Goal: Task Accomplishment & Management: Manage account settings

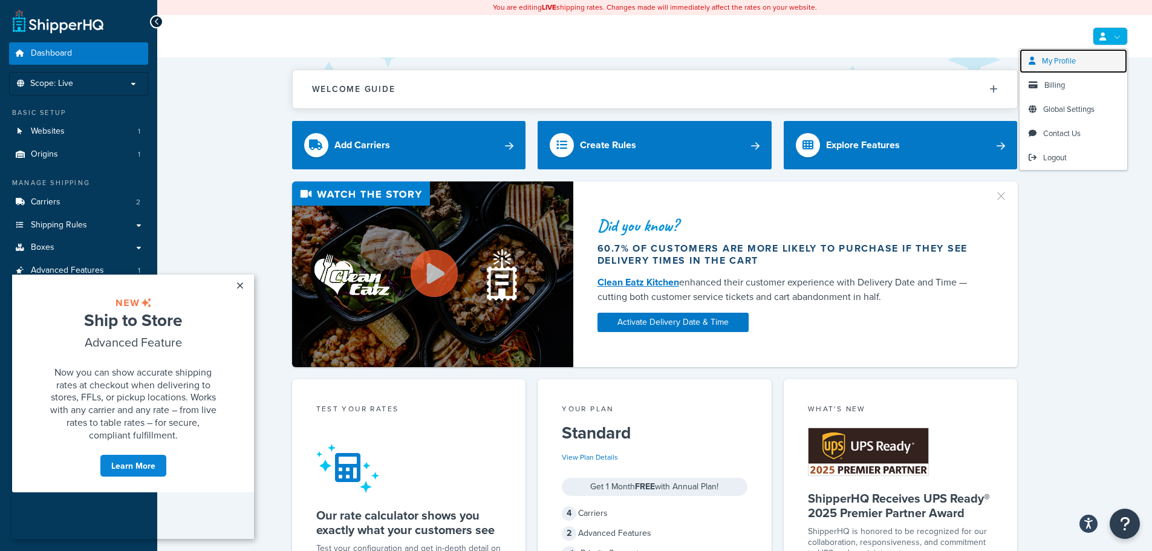
click at [1068, 67] on link "My Profile" at bounding box center [1074, 61] width 108 height 24
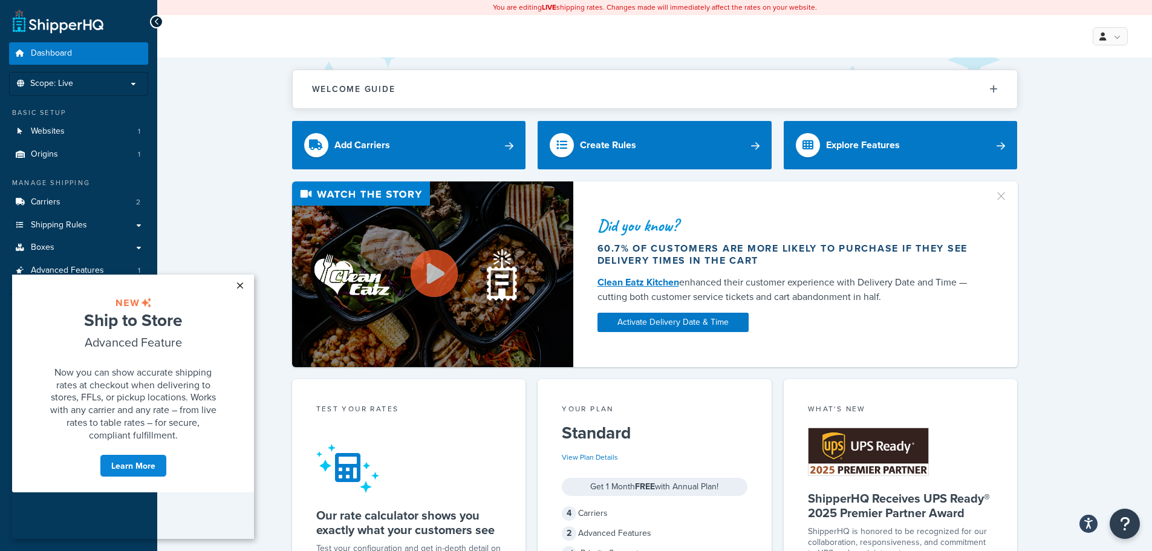
click at [244, 286] on link "×" at bounding box center [239, 286] width 21 height 22
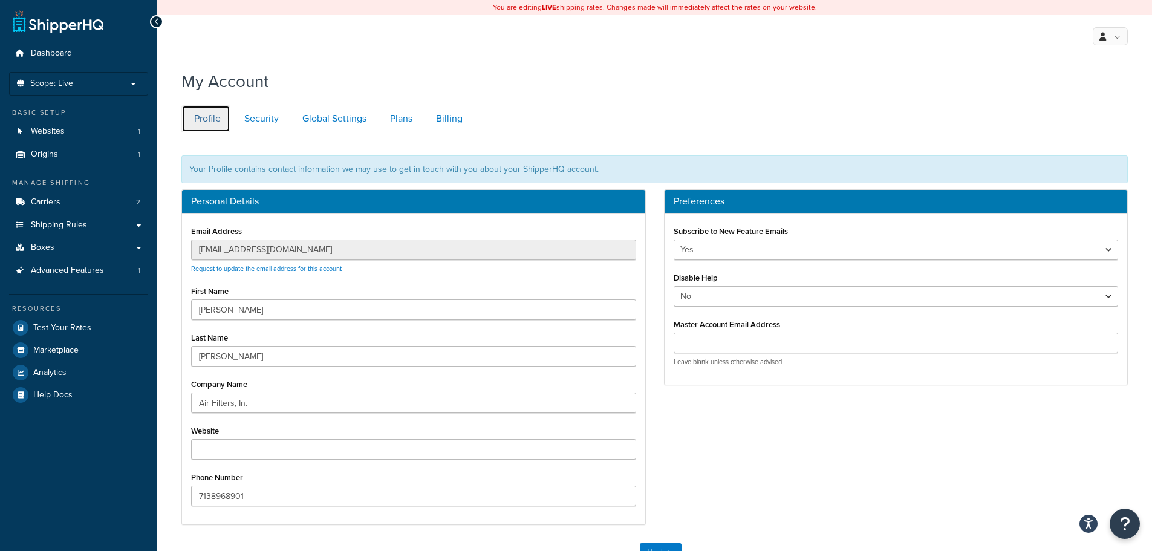
click at [202, 113] on link "Profile" at bounding box center [205, 118] width 49 height 27
drag, startPoint x: 840, startPoint y: 84, endPoint x: 786, endPoint y: 45, distance: 66.3
click at [840, 84] on div "My Account" at bounding box center [654, 79] width 947 height 30
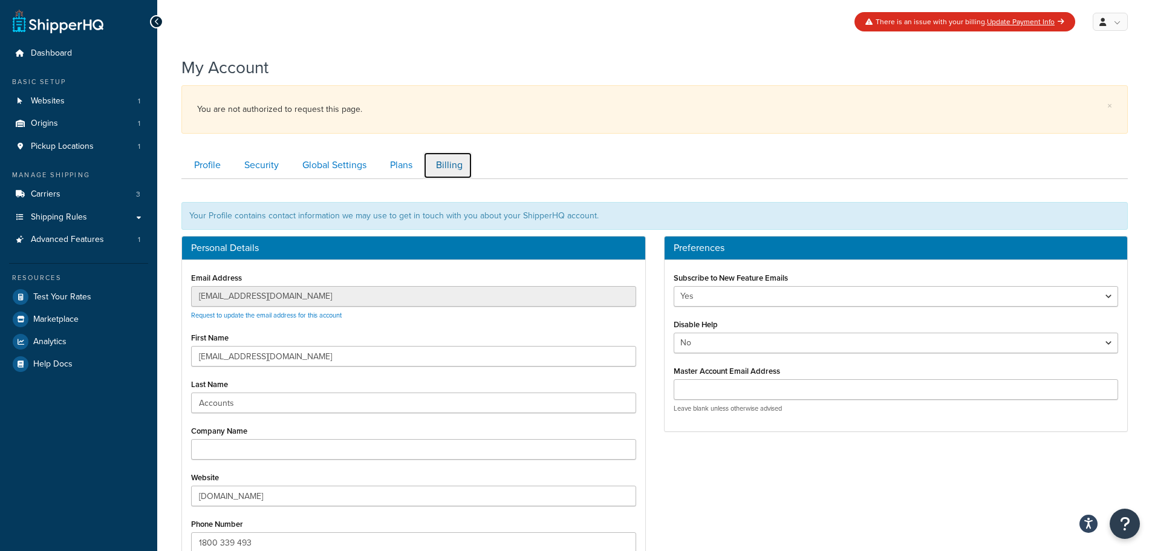
click at [449, 169] on link "Billing" at bounding box center [447, 165] width 49 height 27
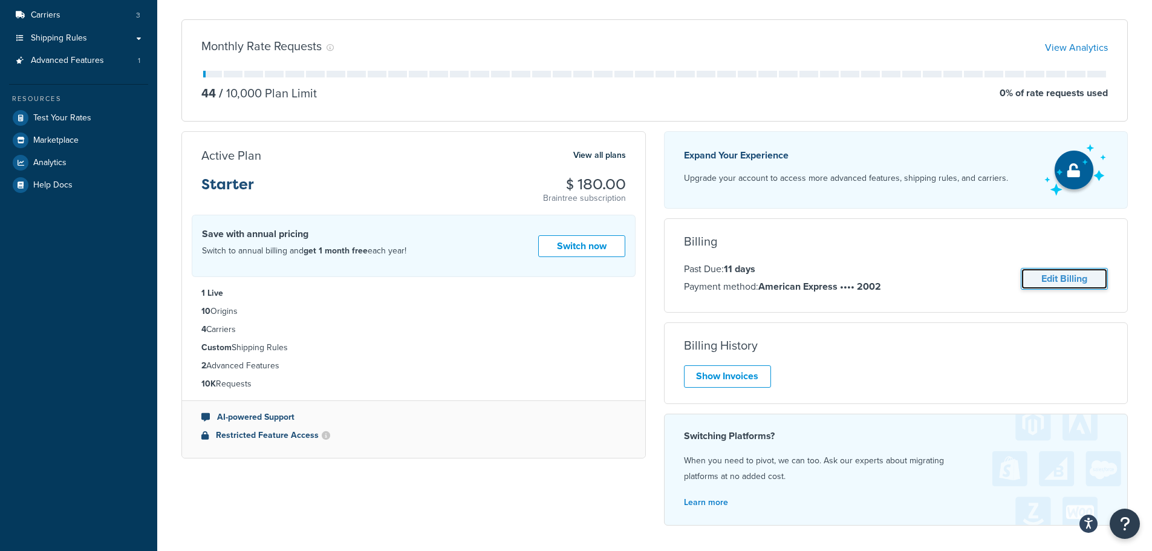
click at [1053, 274] on link "Edit Billing" at bounding box center [1064, 279] width 87 height 22
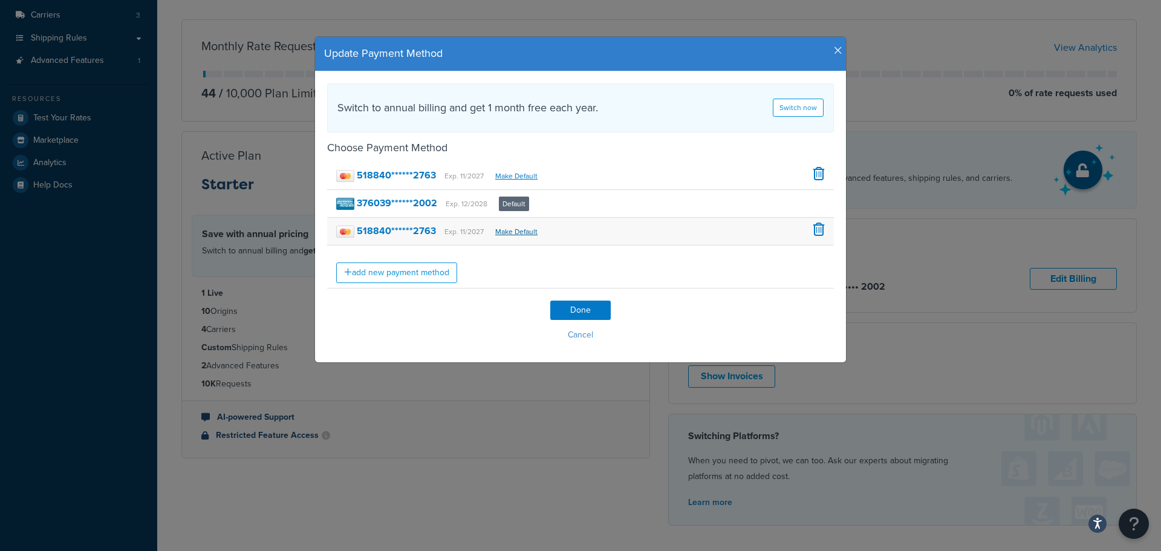
click at [514, 232] on link "Make Default" at bounding box center [516, 231] width 42 height 11
click at [513, 233] on link "Make Default" at bounding box center [516, 231] width 42 height 11
click at [503, 176] on link "Make Default" at bounding box center [516, 176] width 42 height 11
click at [829, 49] on h4 "Update Payment Method" at bounding box center [580, 54] width 513 height 16
click at [834, 50] on icon "button" at bounding box center [838, 50] width 8 height 11
